Goal: Obtain resource: Download file/media

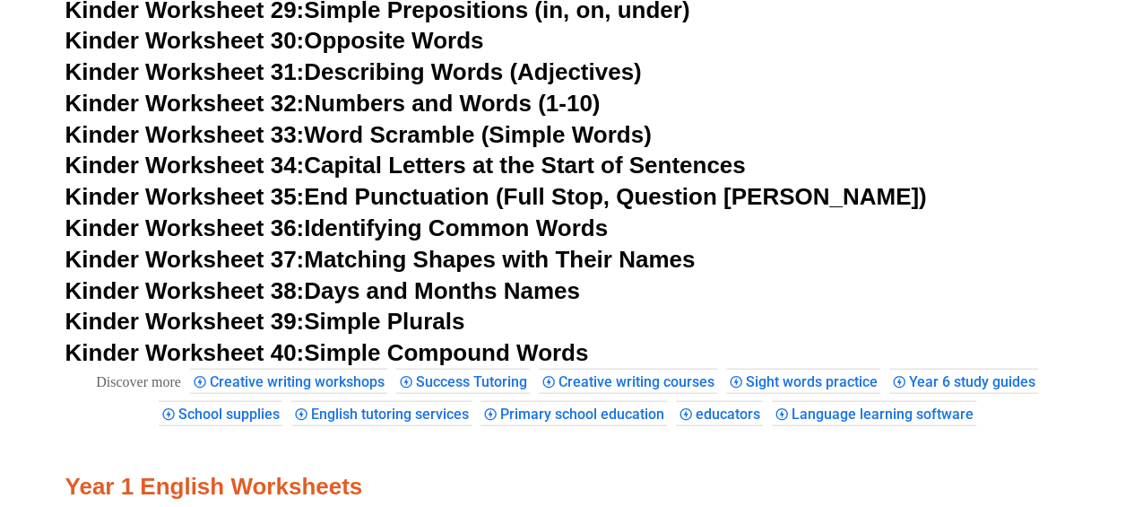
scroll to position [1681, 0]
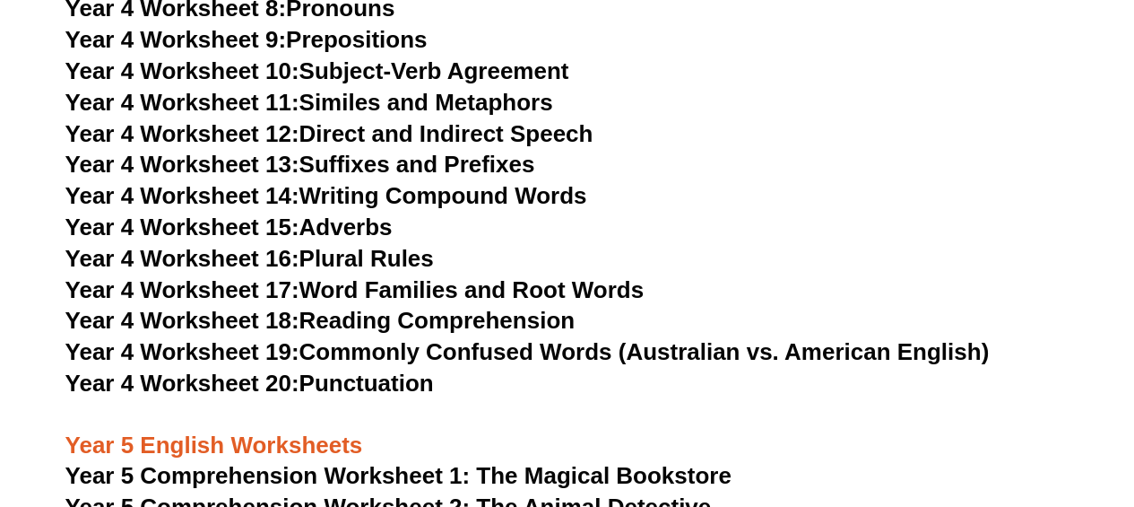
scroll to position [7894, 0]
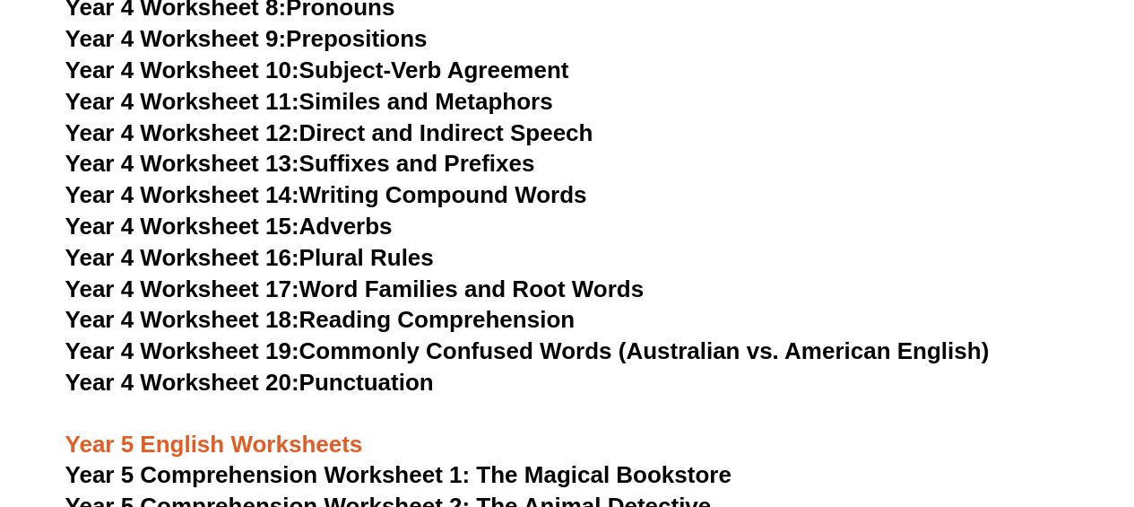
click at [371, 333] on link "Year 4 Worksheet 18: Reading Comprehension" at bounding box center [319, 319] width 509 height 27
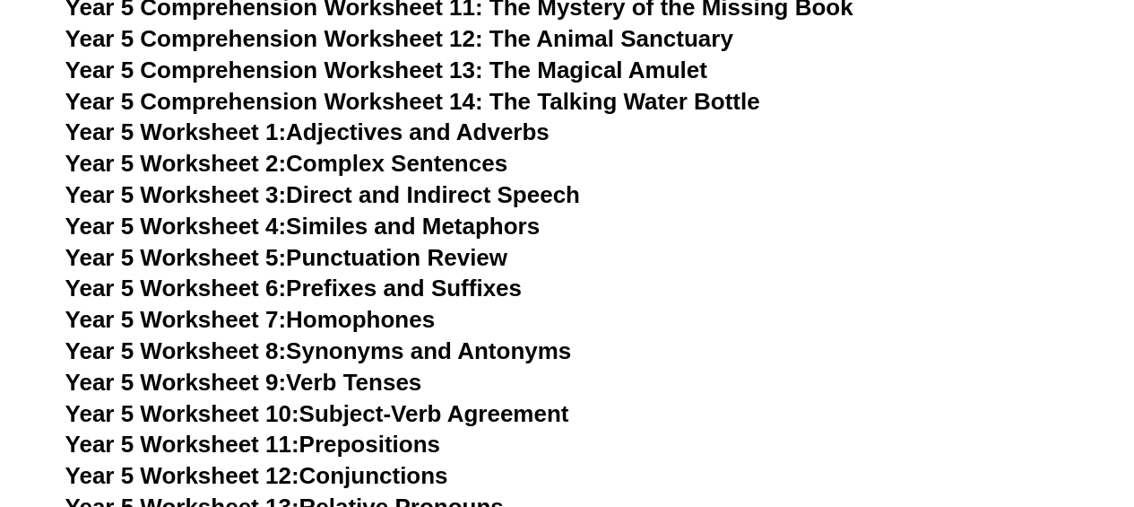
scroll to position [8675, 0]
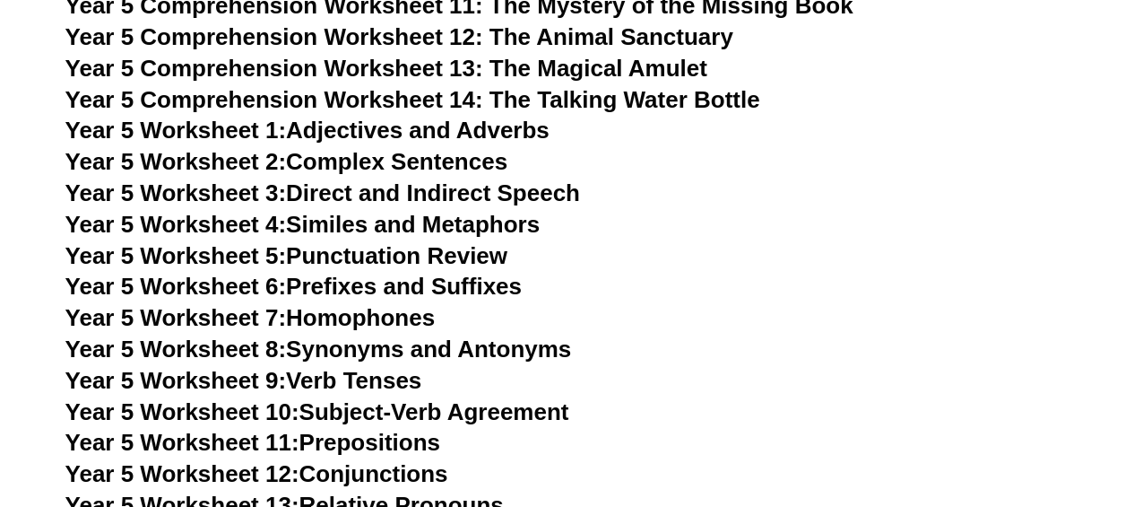
click at [511, 206] on link "Year 5 Worksheet 3: Direct and Indirect Speech" at bounding box center [322, 192] width 515 height 27
